Goal: Entertainment & Leisure: Consume media (video, audio)

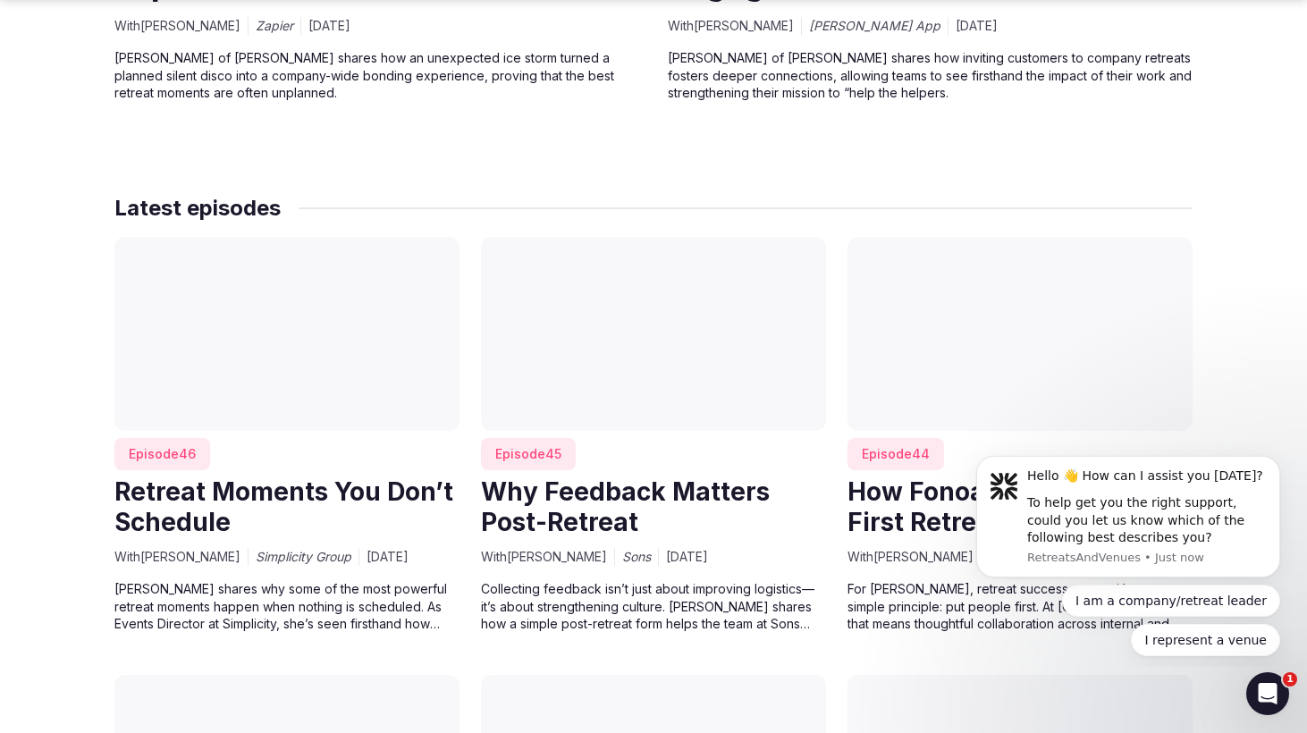
scroll to position [1616, 0]
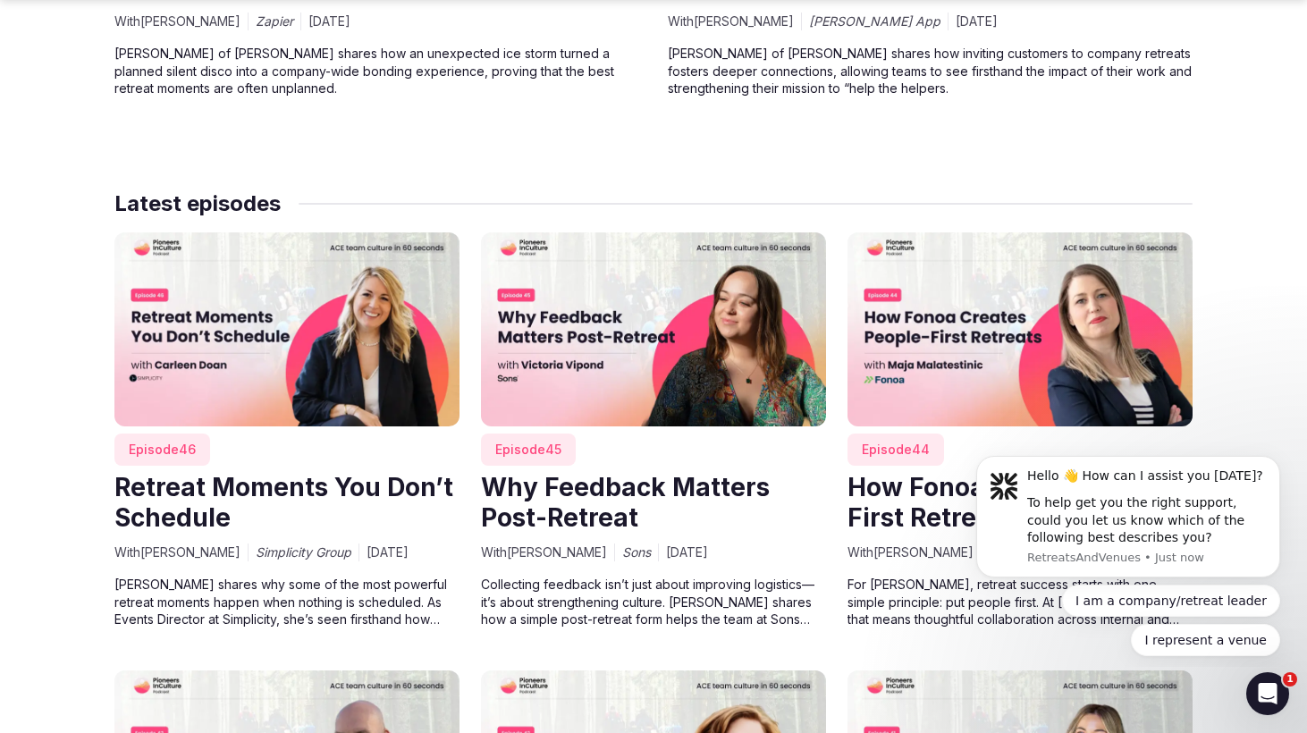
click at [573, 502] on link "Why Feedback Matters Post-Retreat" at bounding box center [625, 502] width 289 height 61
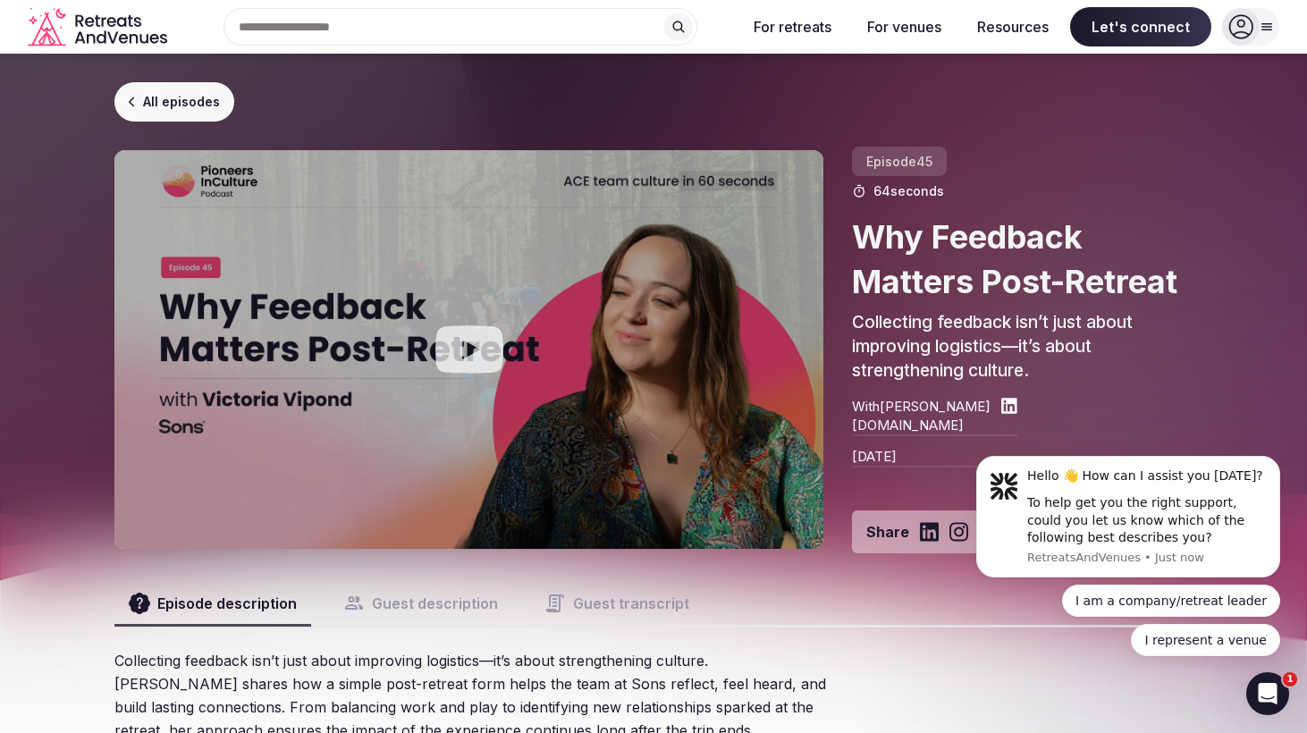
click at [467, 347] on icon "Play video" at bounding box center [470, 350] width 72 height 72
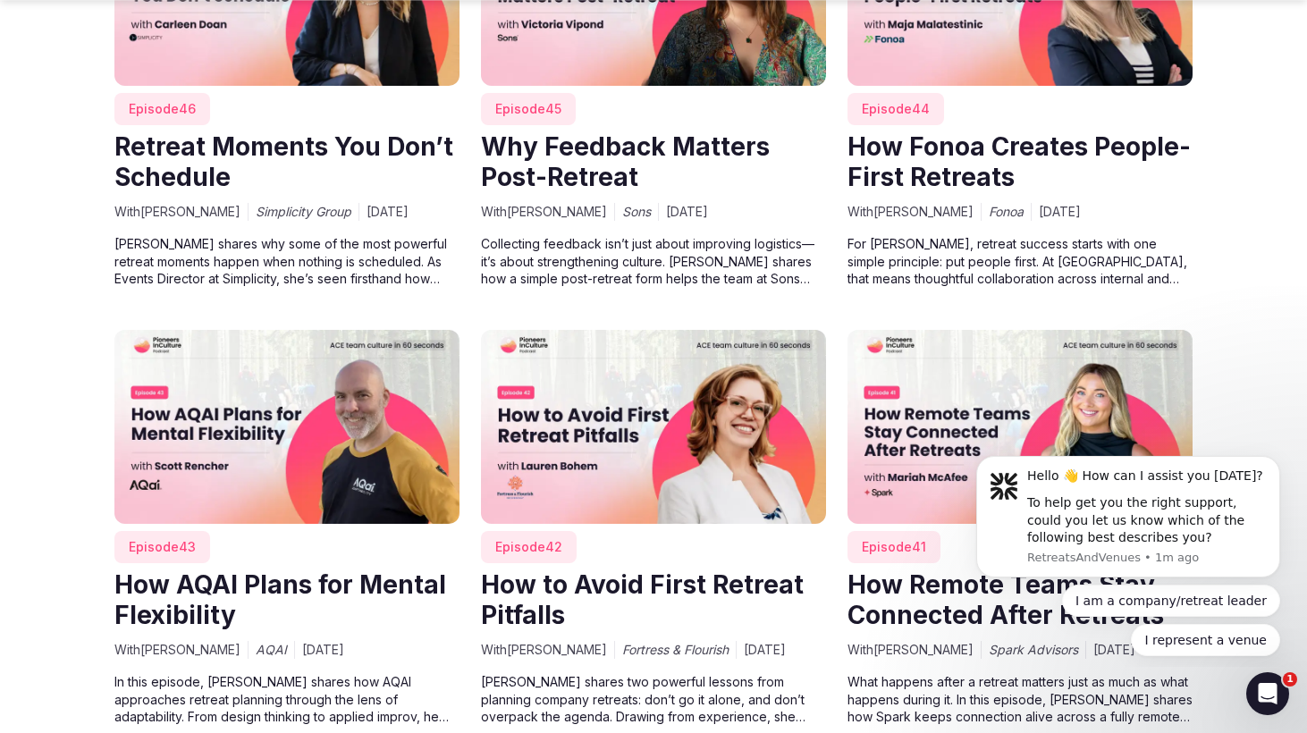
scroll to position [2017, 0]
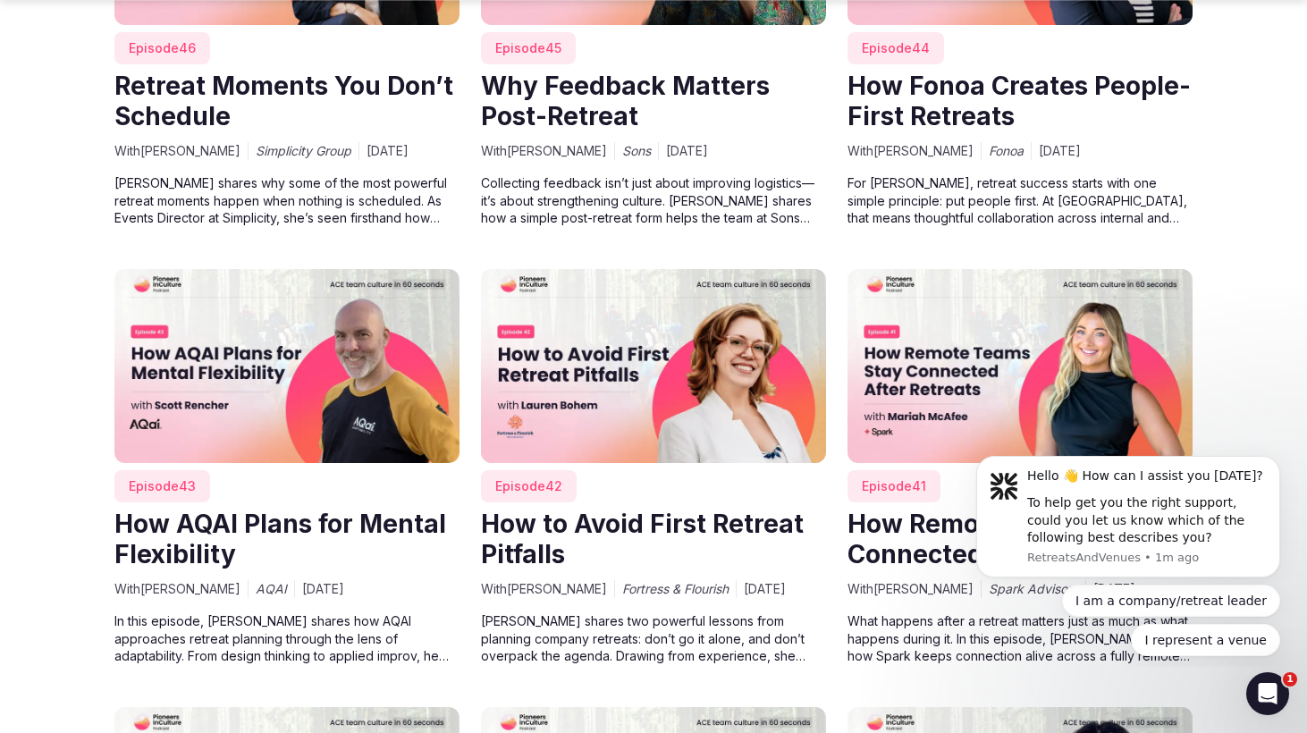
click at [909, 364] on img at bounding box center [1020, 366] width 345 height 194
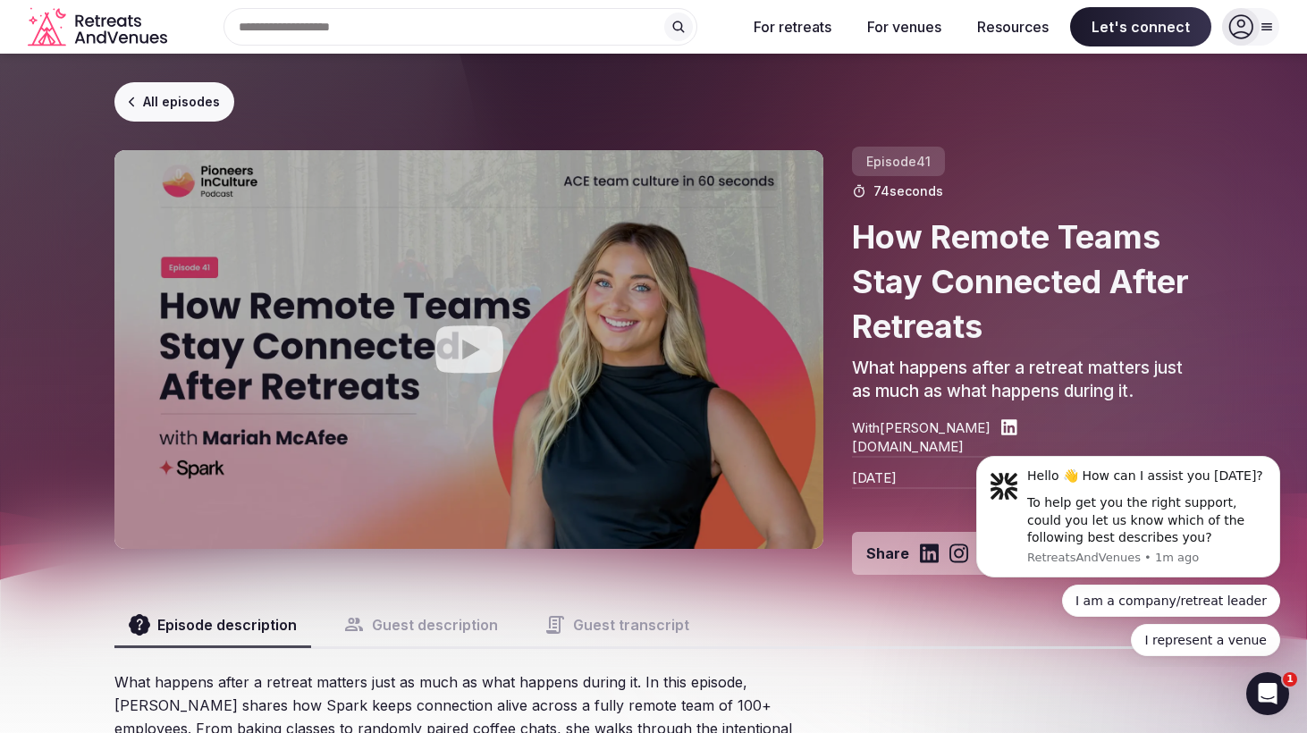
click at [456, 340] on icon "Play video" at bounding box center [469, 348] width 68 height 47
